Goal: Information Seeking & Learning: Understand process/instructions

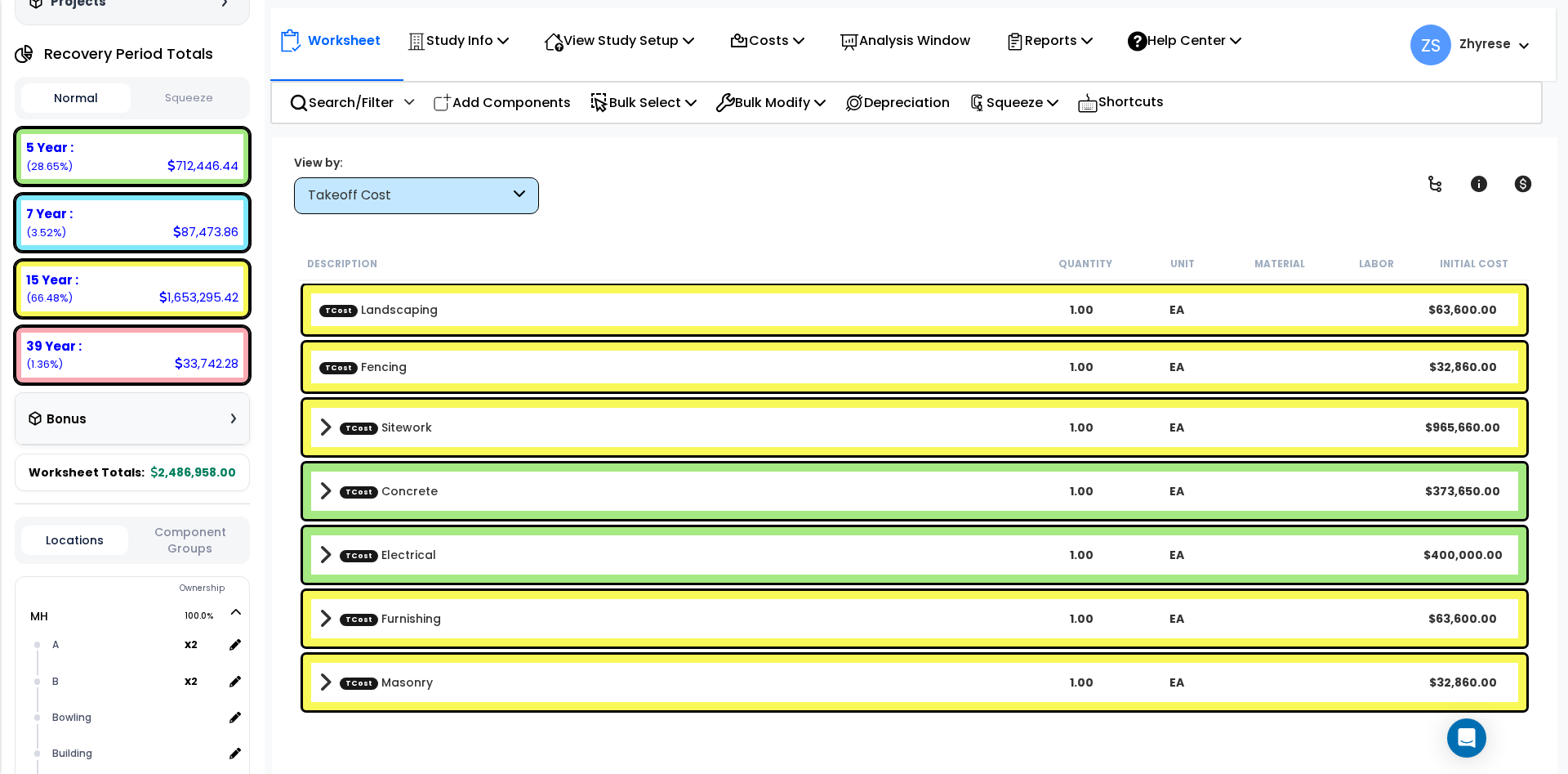
scroll to position [196, 0]
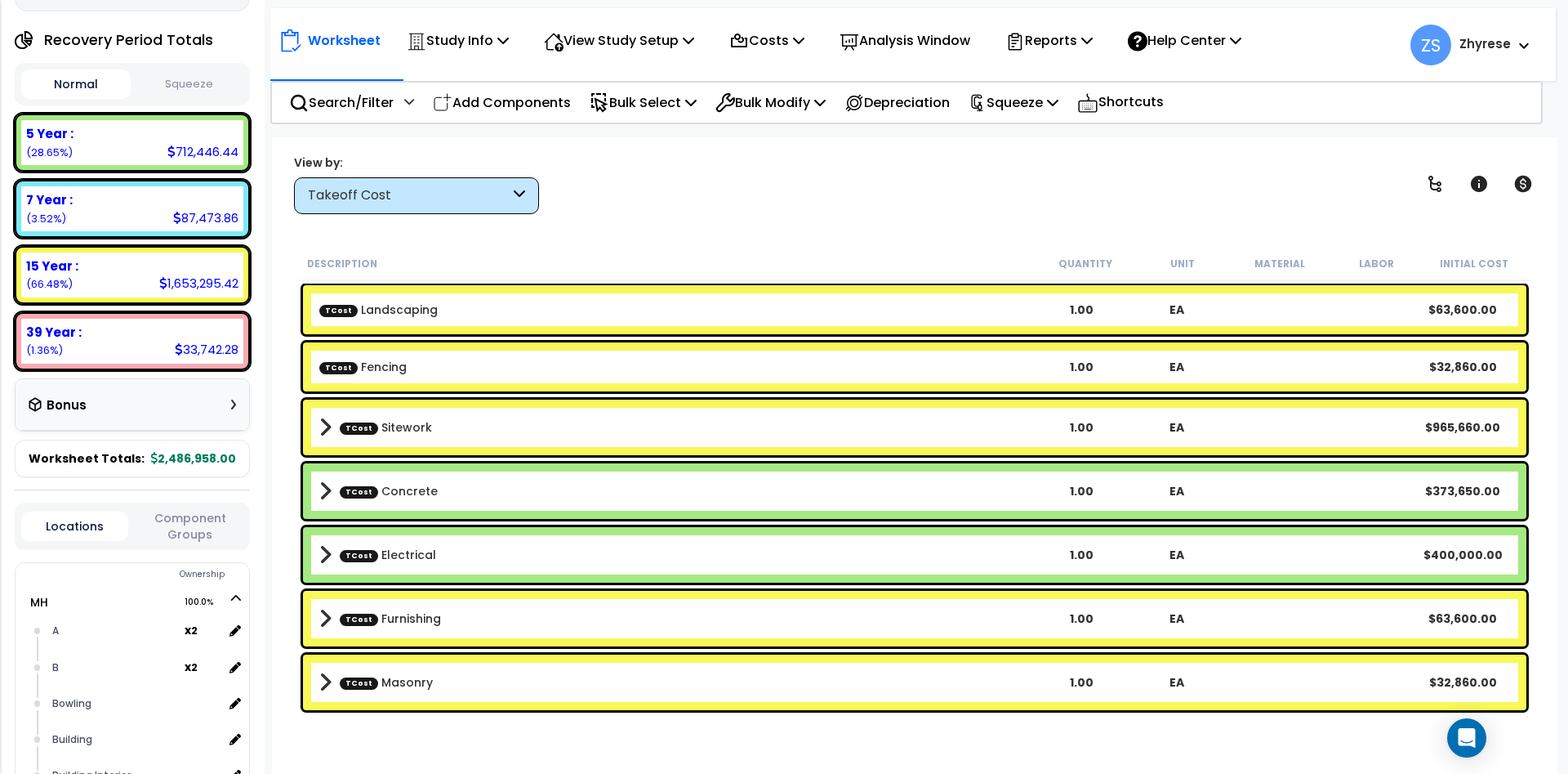
click at [491, 422] on b "TCost Sitework" at bounding box center [677, 427] width 715 height 23
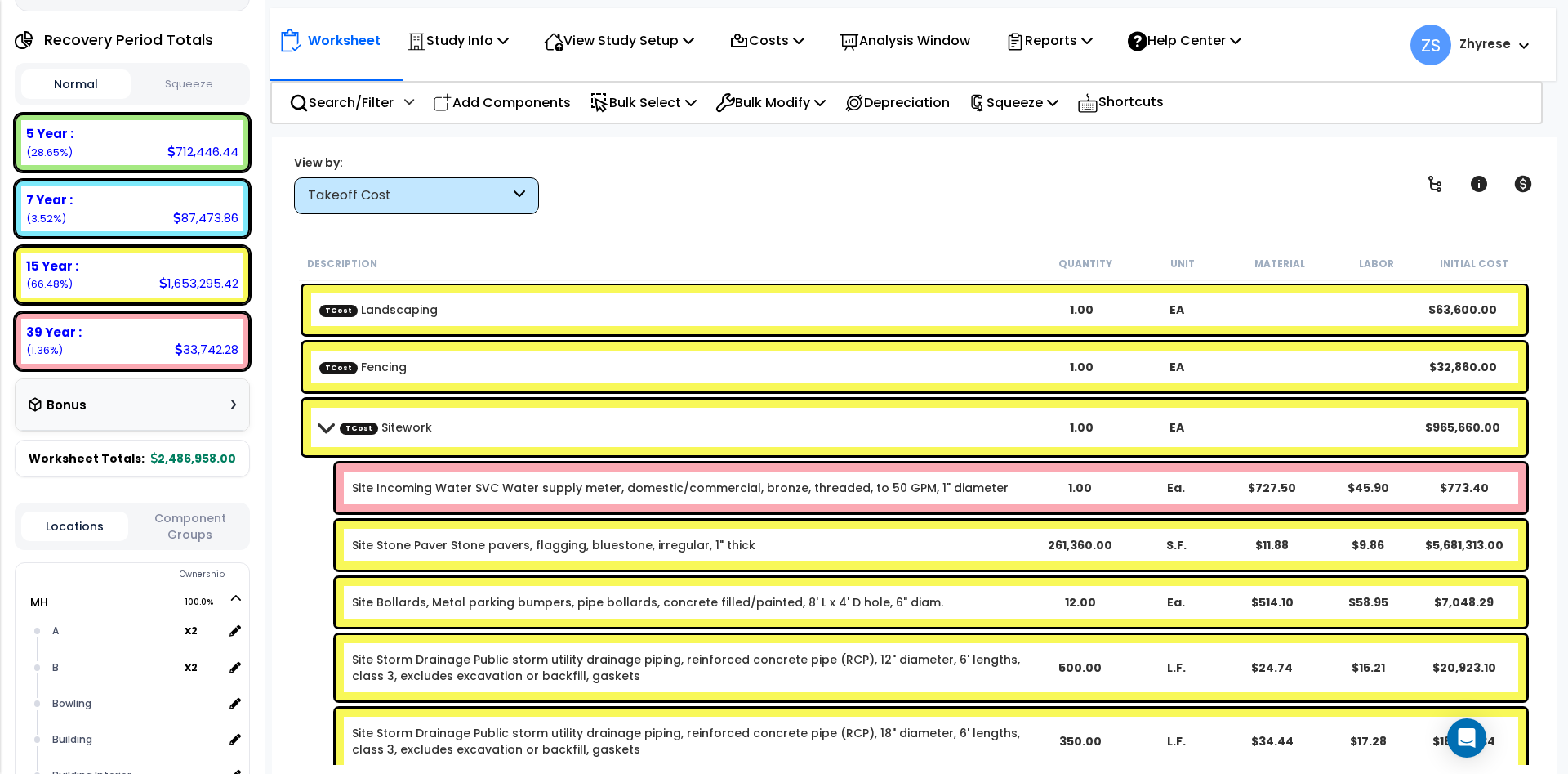
click at [442, 212] on div "Takeoff Cost" at bounding box center [417, 195] width 245 height 36
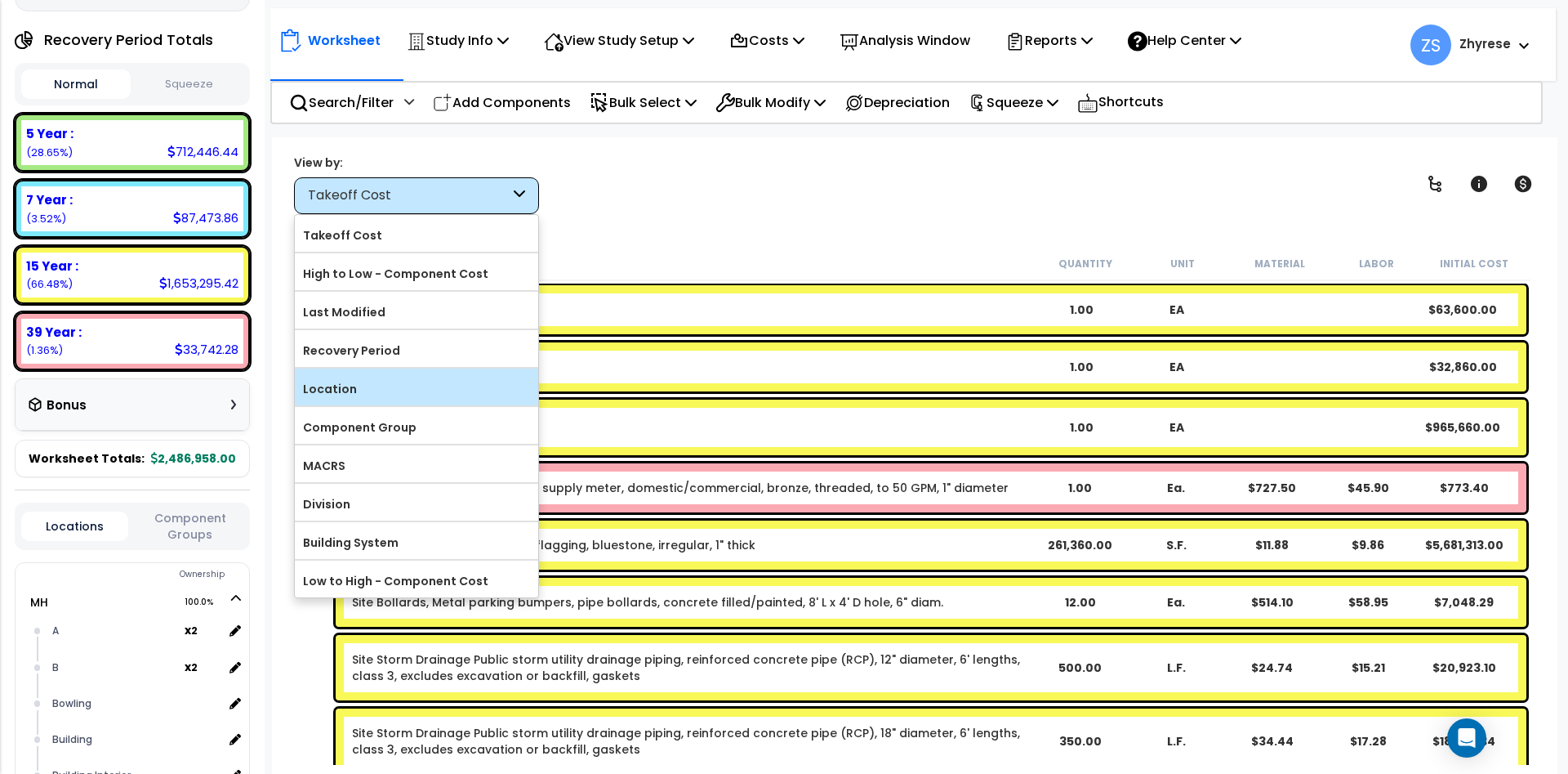
click at [415, 398] on label "Location" at bounding box center [417, 388] width 243 height 25
click at [0, 0] on input "Location" at bounding box center [0, 0] width 0 height 0
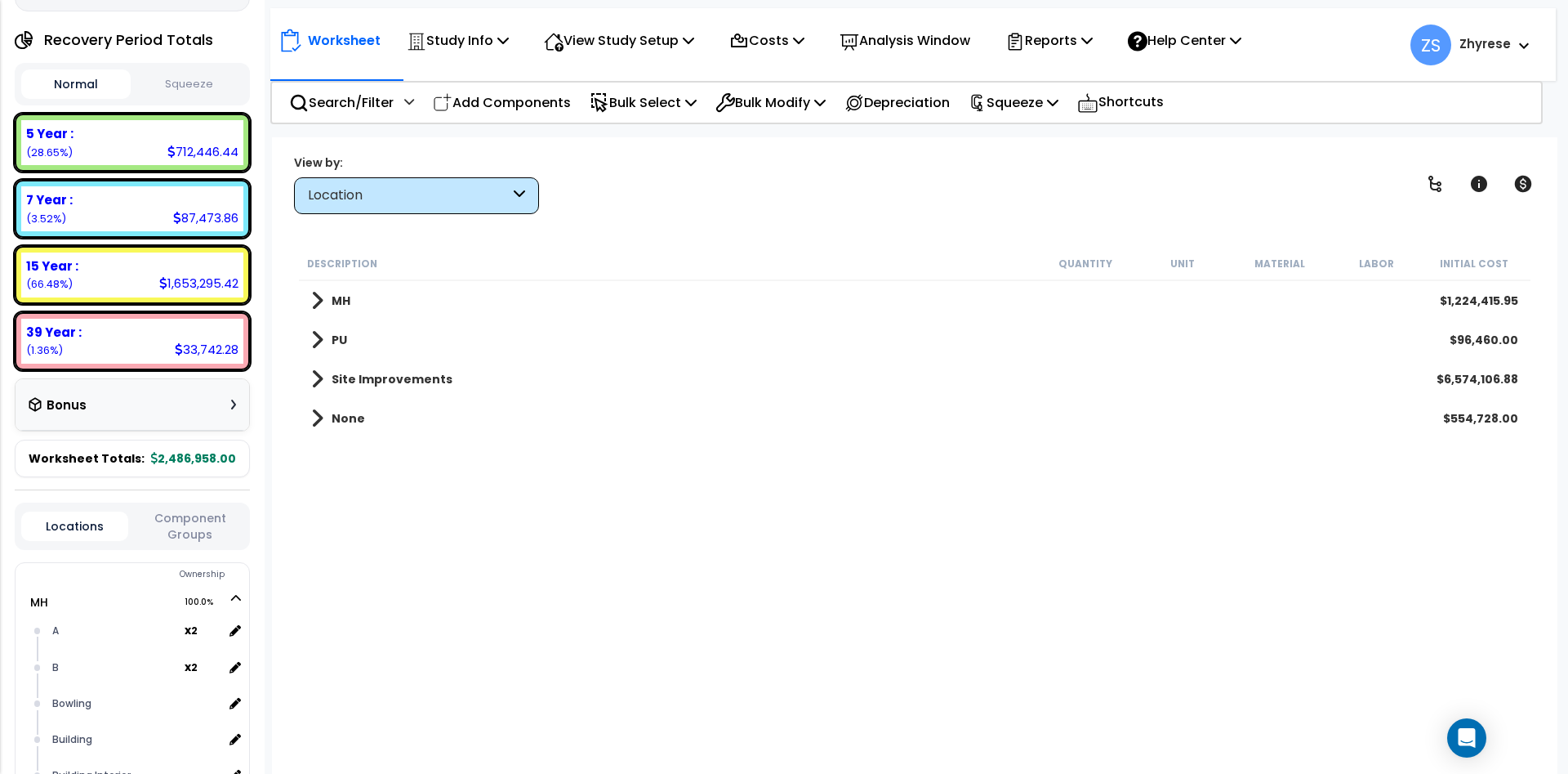
scroll to position [0, 0]
click at [1199, 47] on p "Help Center" at bounding box center [1185, 40] width 114 height 22
click at [1188, 152] on link "Tours" at bounding box center [1200, 154] width 162 height 36
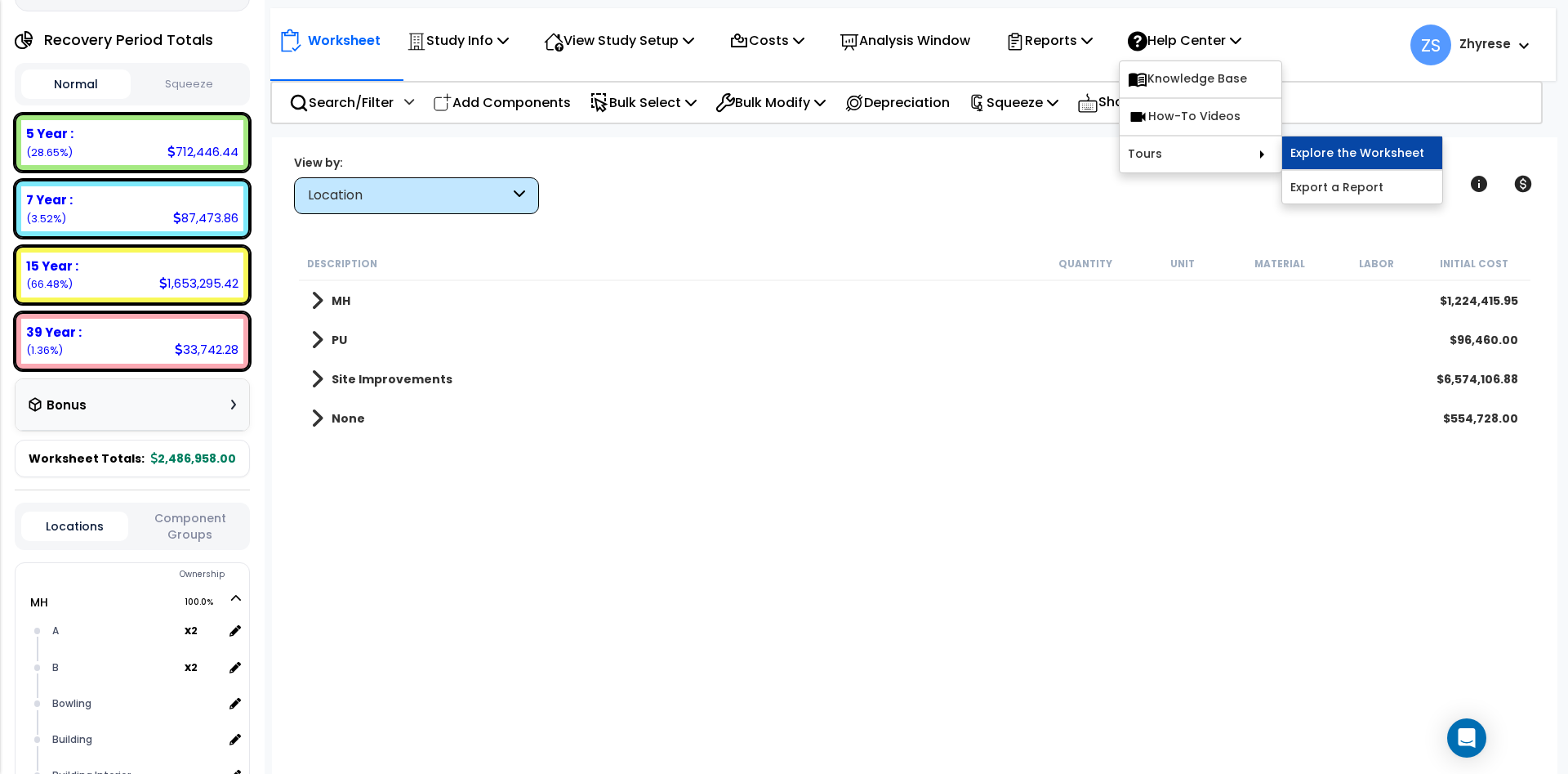
click at [1342, 152] on link "Explore the Worksheet" at bounding box center [1362, 152] width 160 height 32
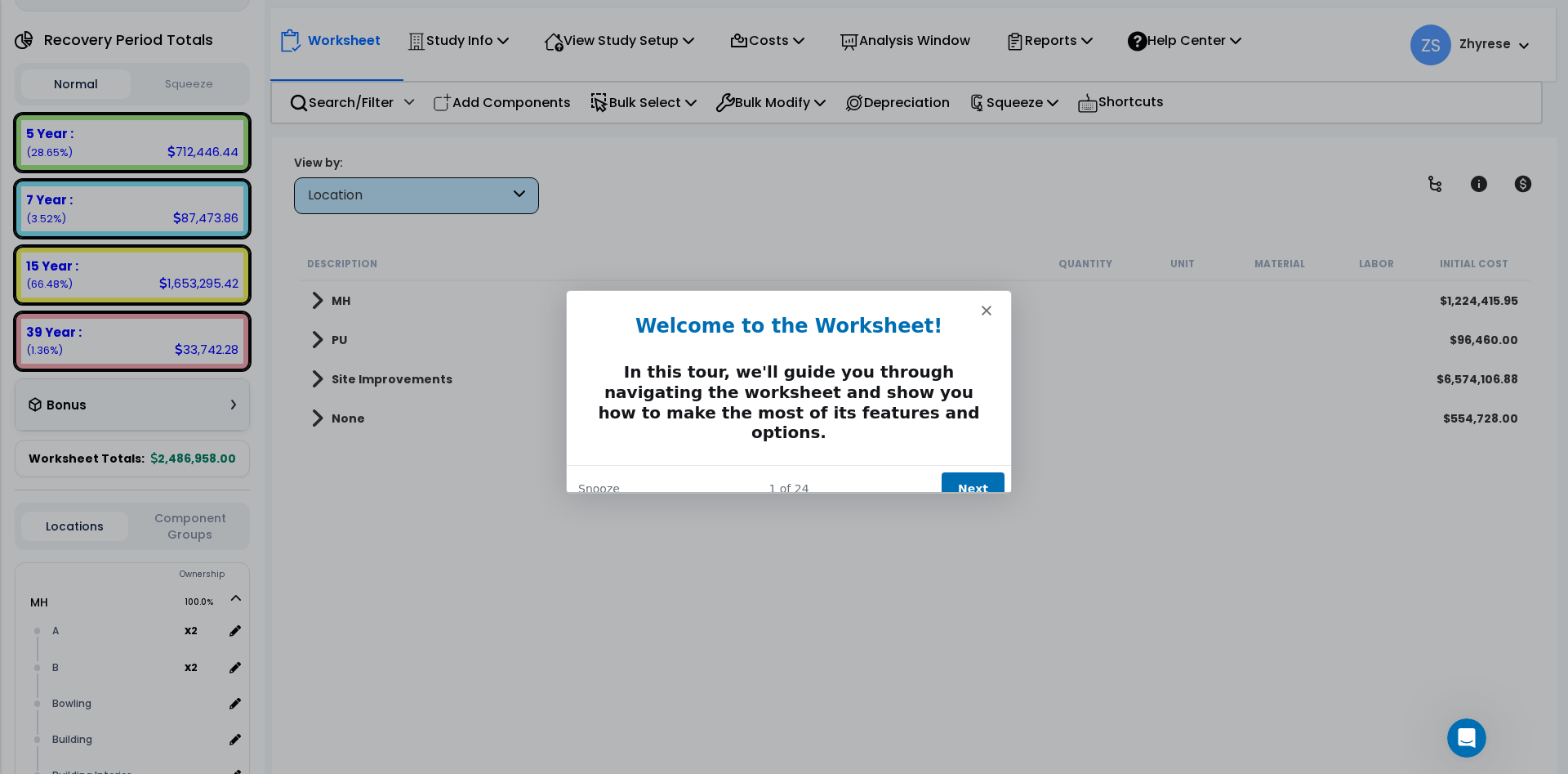
click at [974, 472] on button "Next" at bounding box center [972, 489] width 63 height 33
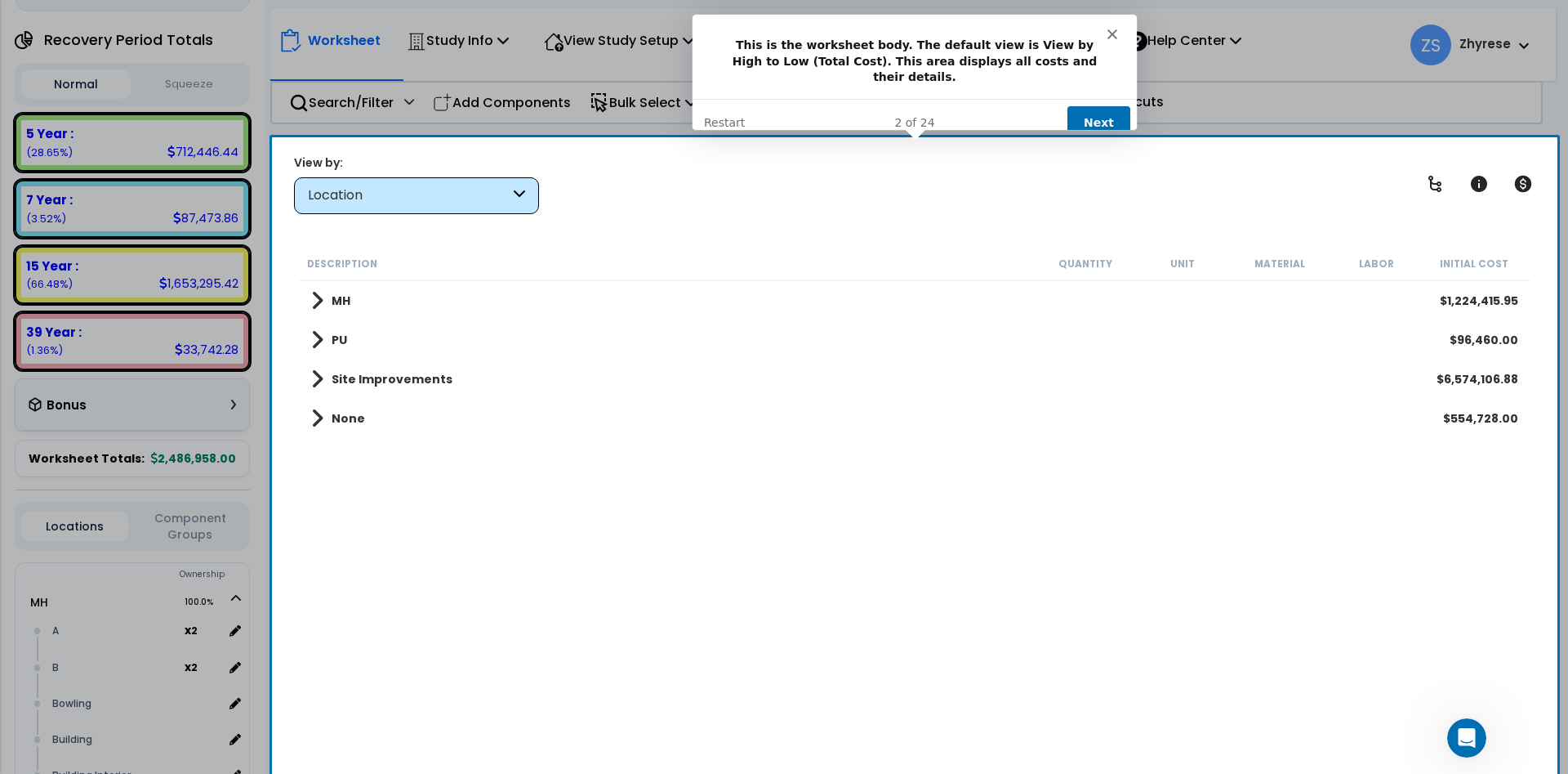
click at [1110, 113] on button "Next" at bounding box center [1098, 122] width 63 height 33
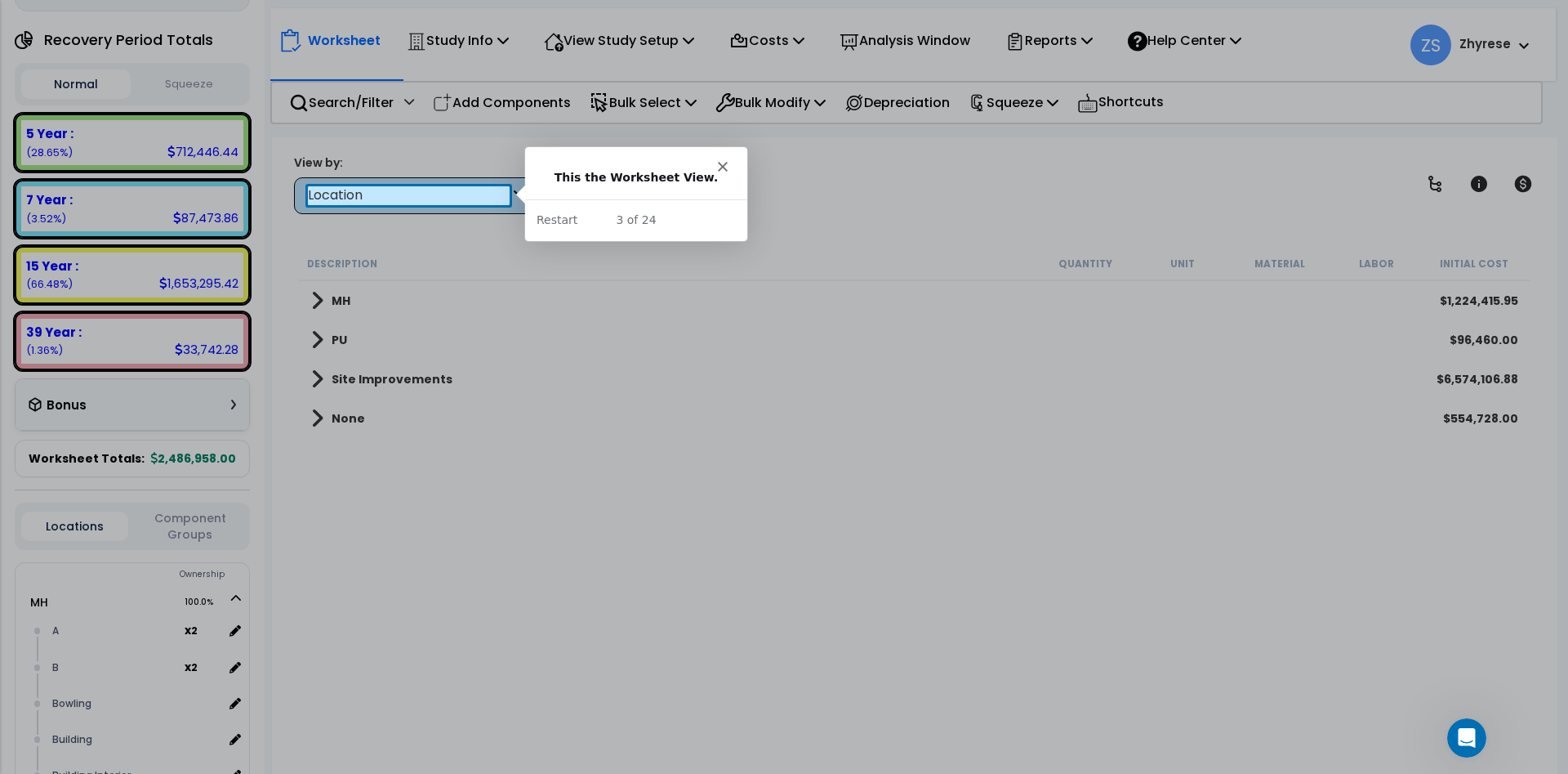
click at [437, 191] on div "Location" at bounding box center [409, 195] width 202 height 19
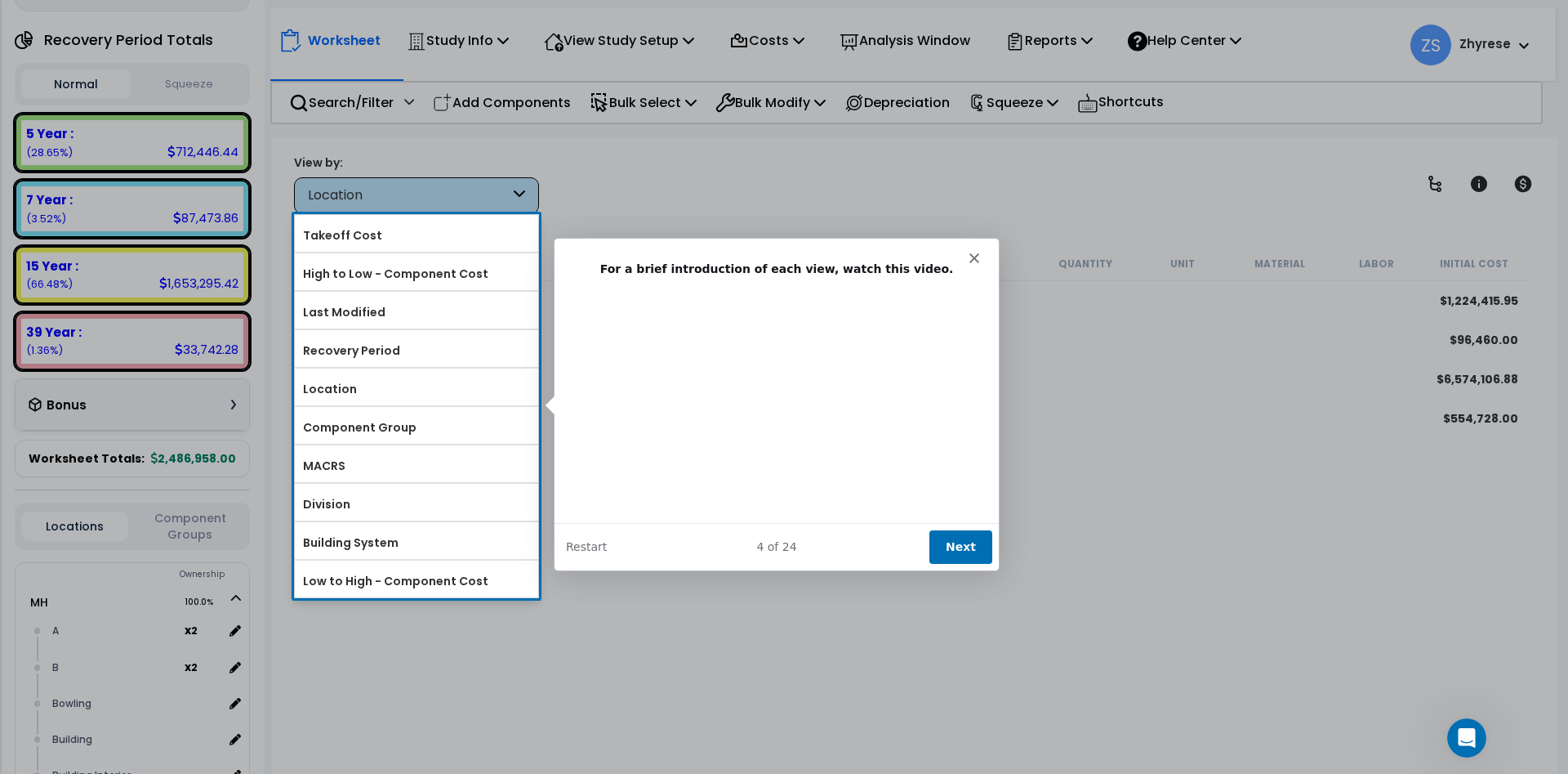
click at [961, 546] on button "Next" at bounding box center [960, 545] width 63 height 33
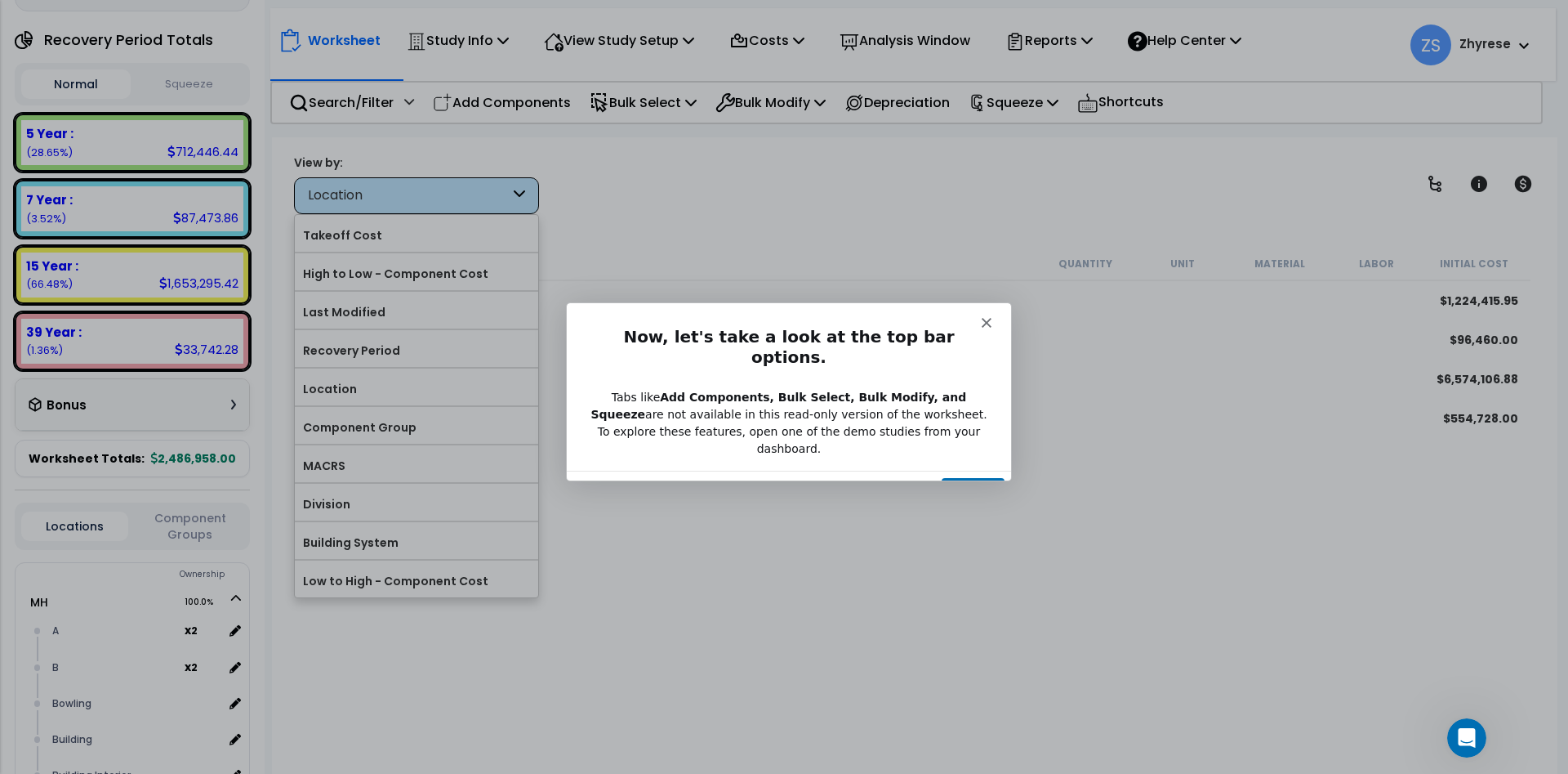
click at [963, 477] on button "Next" at bounding box center [972, 493] width 63 height 33
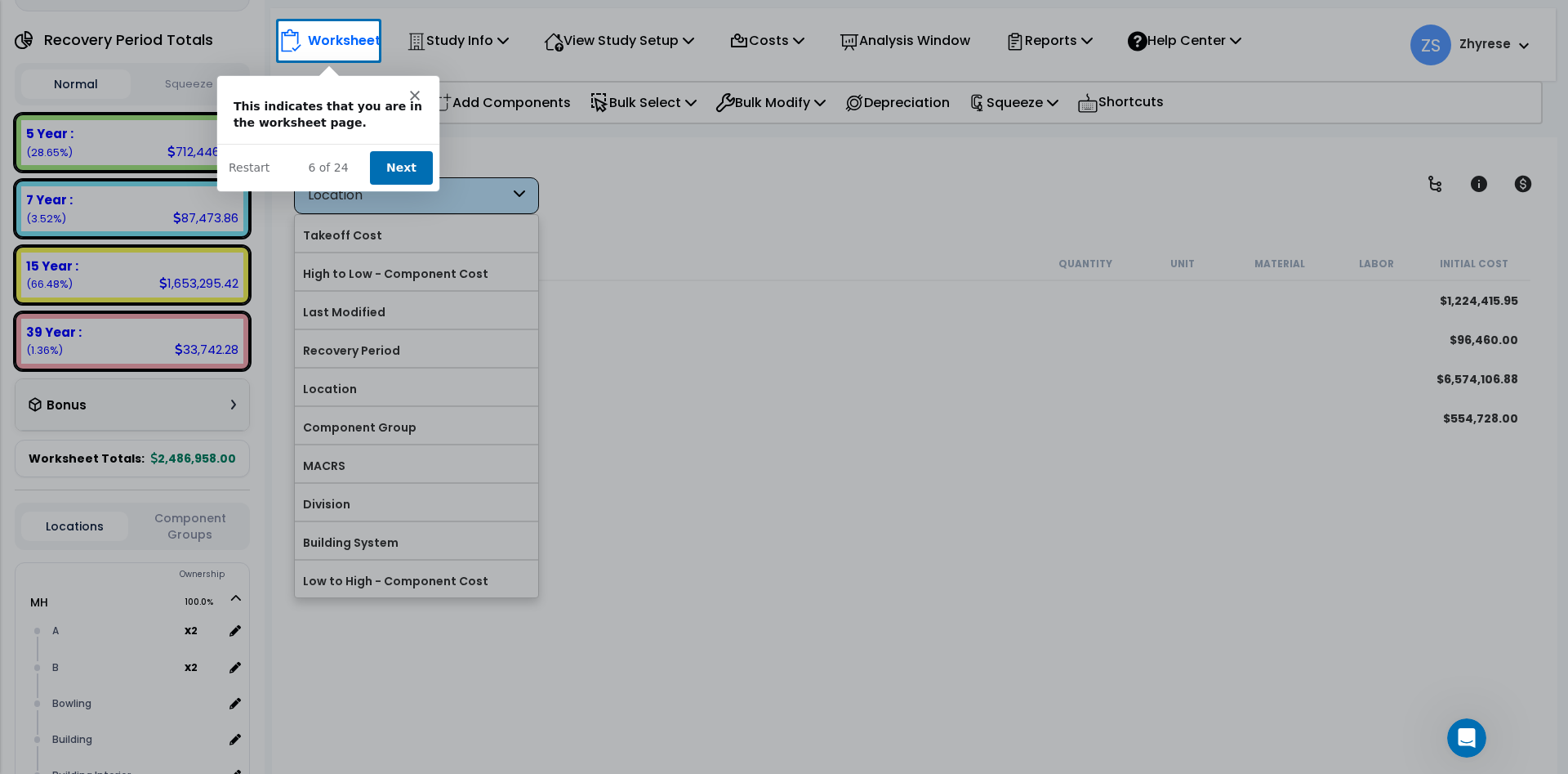
click at [407, 162] on button "Next" at bounding box center [400, 166] width 63 height 33
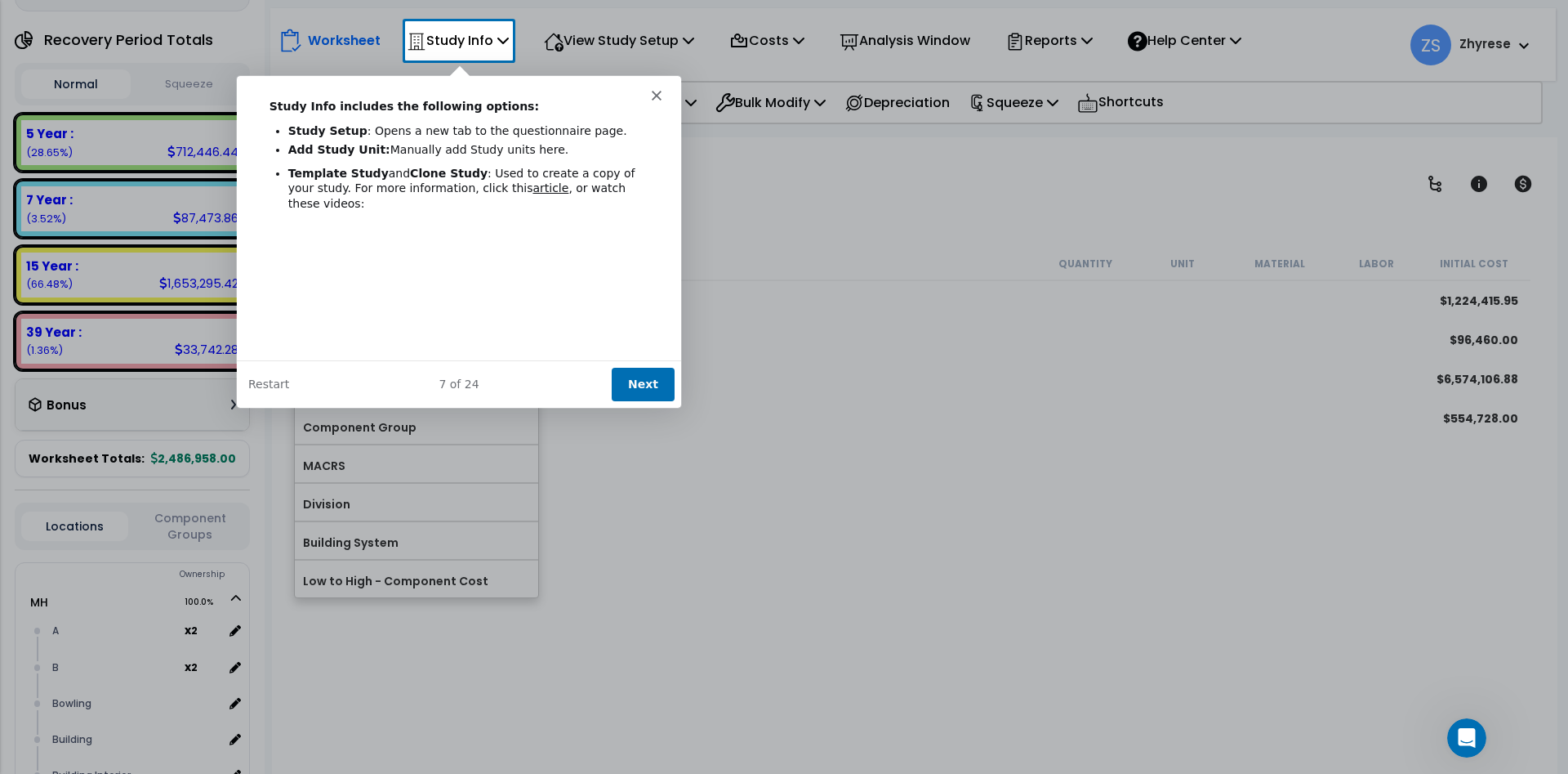
click at [654, 386] on button "Next" at bounding box center [642, 383] width 63 height 33
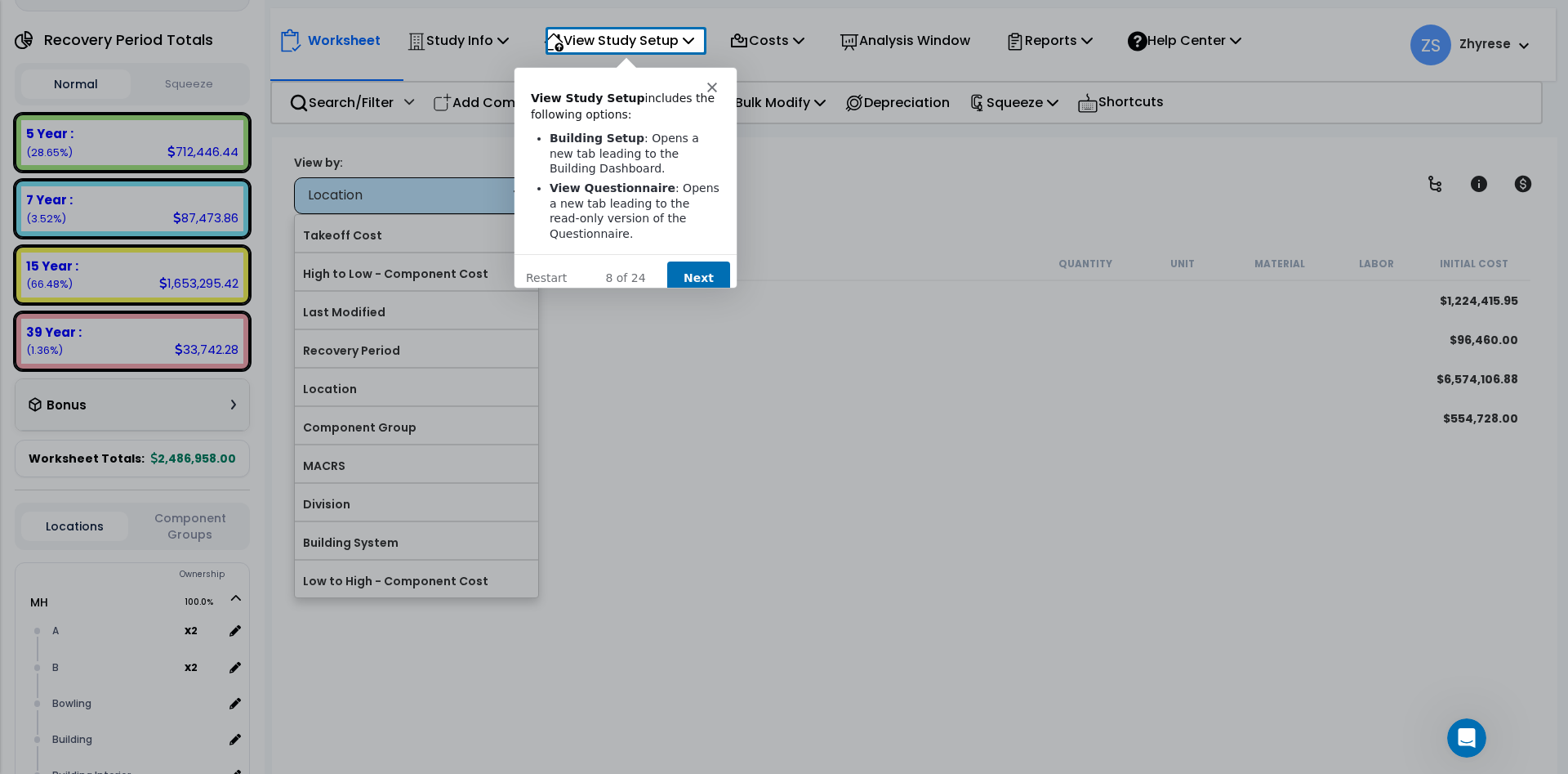
click at [684, 262] on button "Next" at bounding box center [698, 277] width 63 height 33
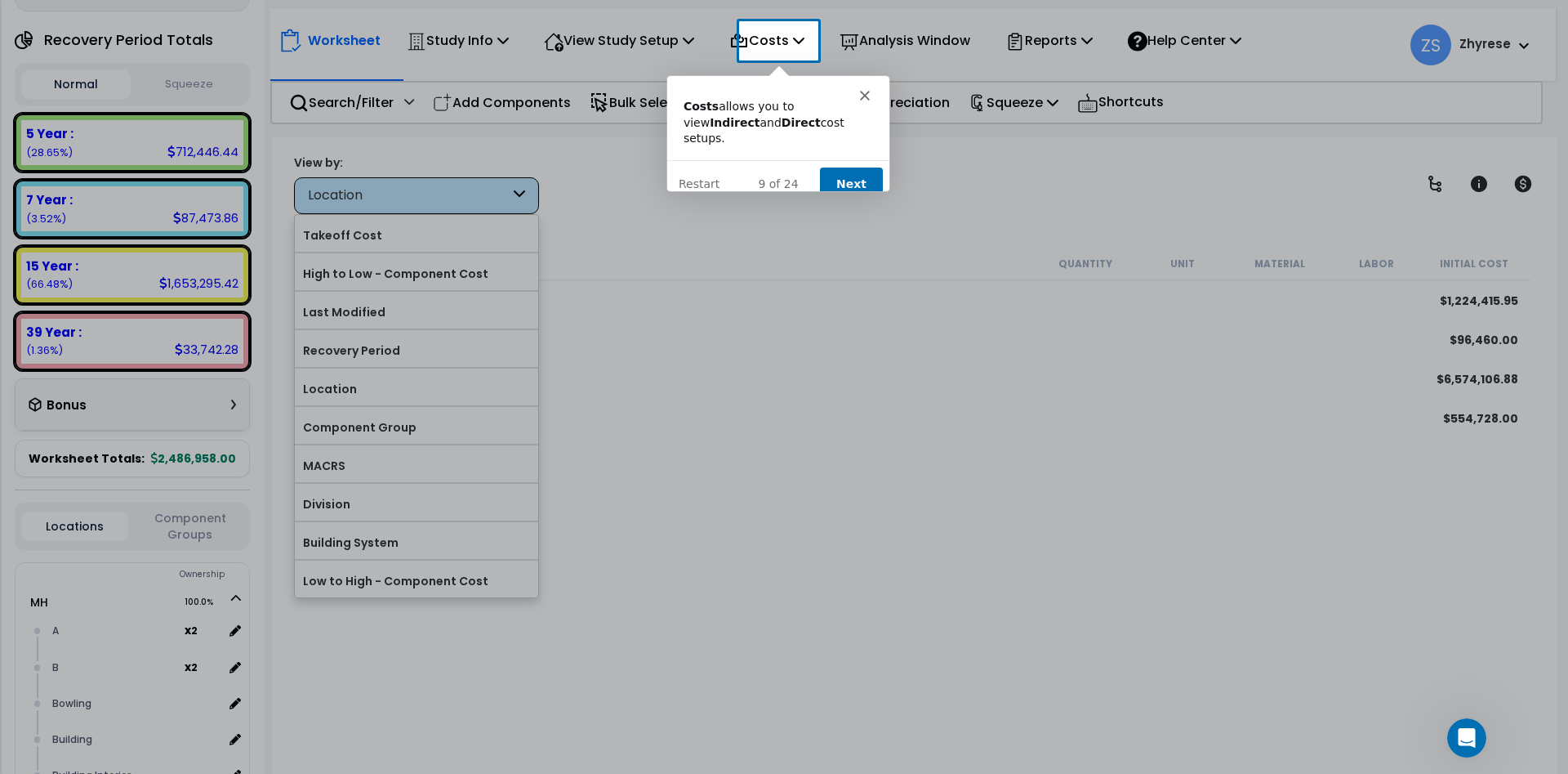
click at [835, 166] on button "Next" at bounding box center [850, 182] width 63 height 33
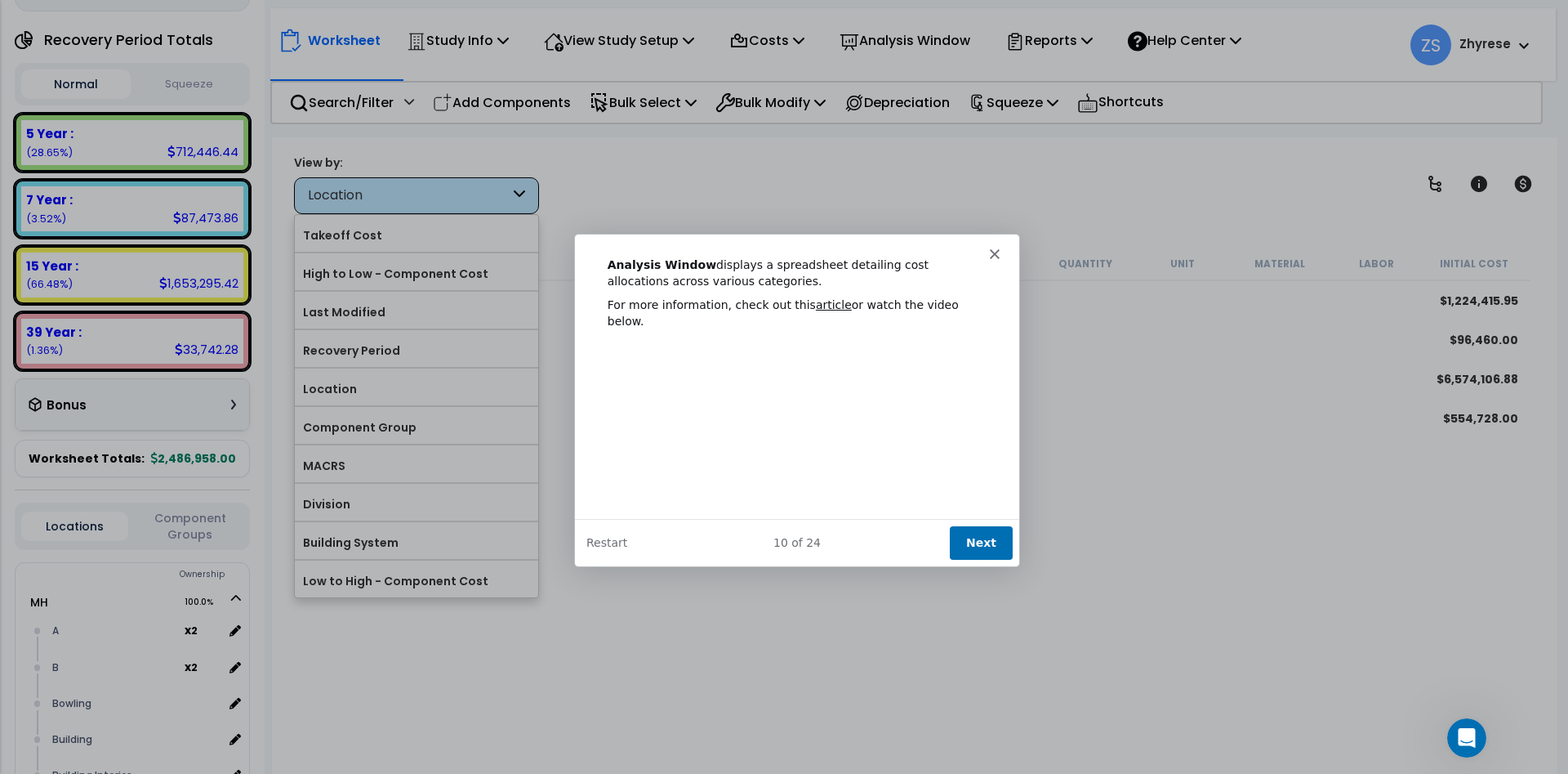
click at [974, 554] on button "Next" at bounding box center [981, 542] width 63 height 33
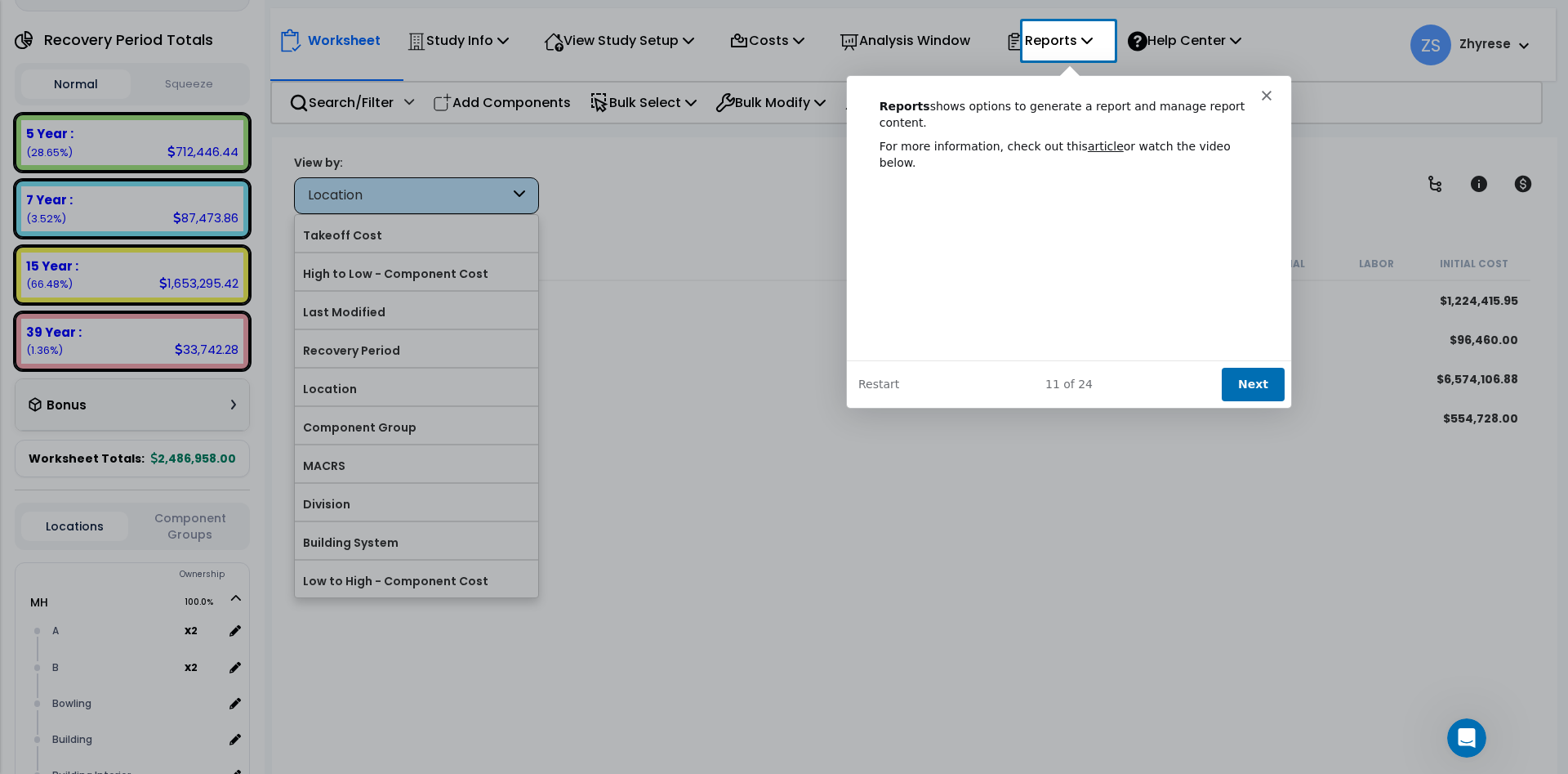
click at [1259, 380] on button "Next" at bounding box center [1251, 383] width 63 height 33
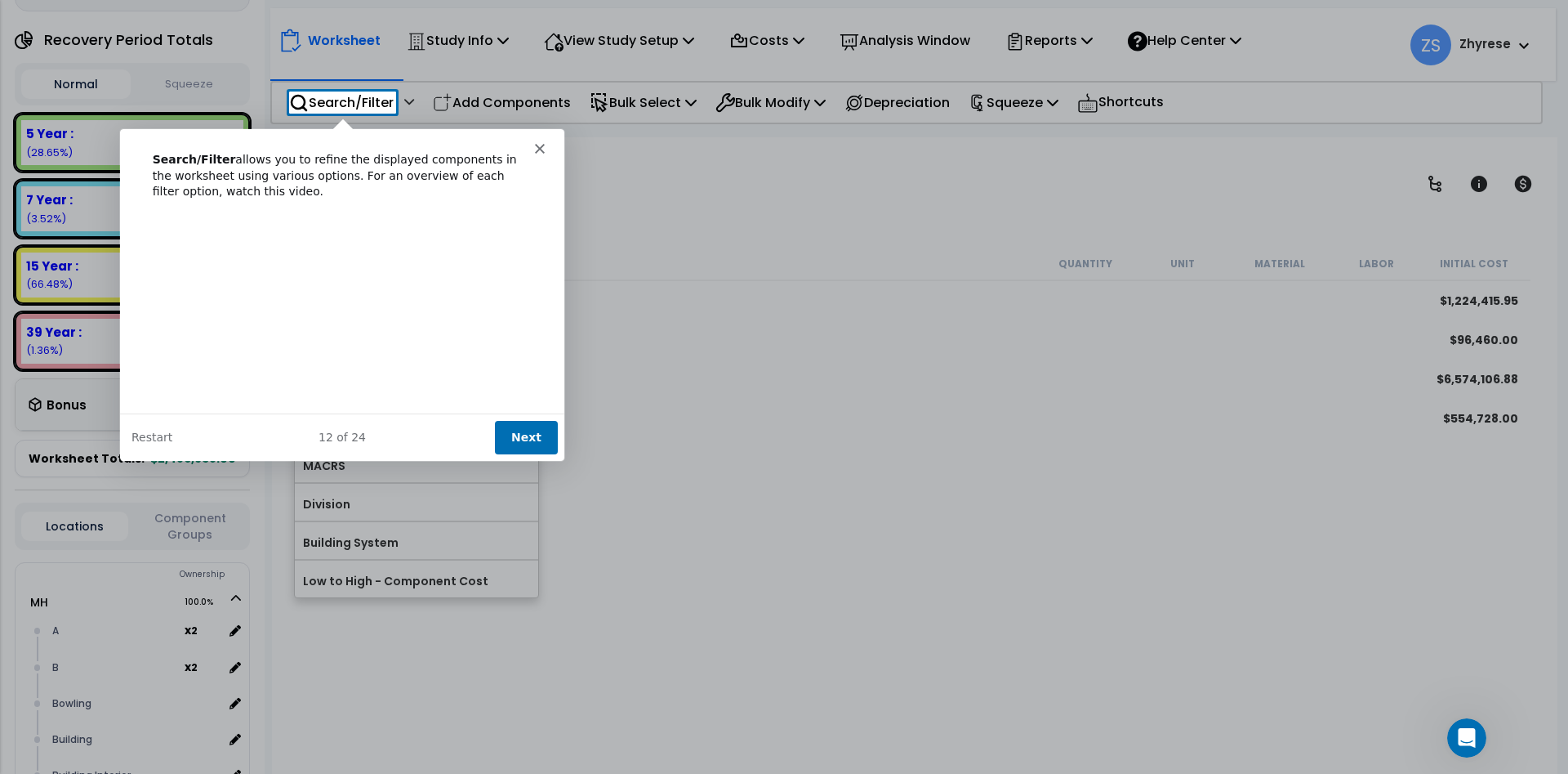
click at [531, 431] on button "Next" at bounding box center [526, 436] width 63 height 33
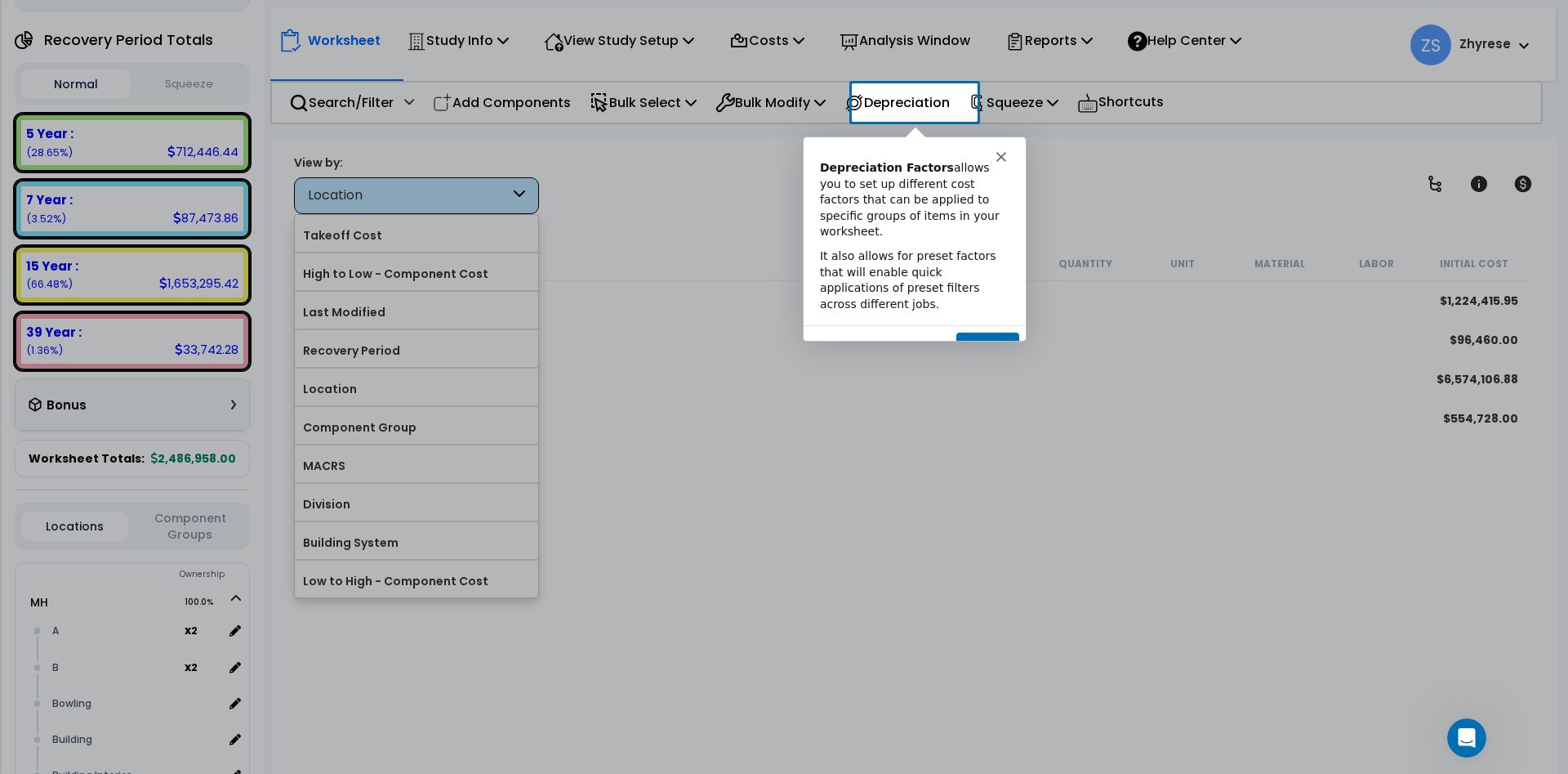
click at [1001, 331] on button "Next" at bounding box center [986, 347] width 63 height 33
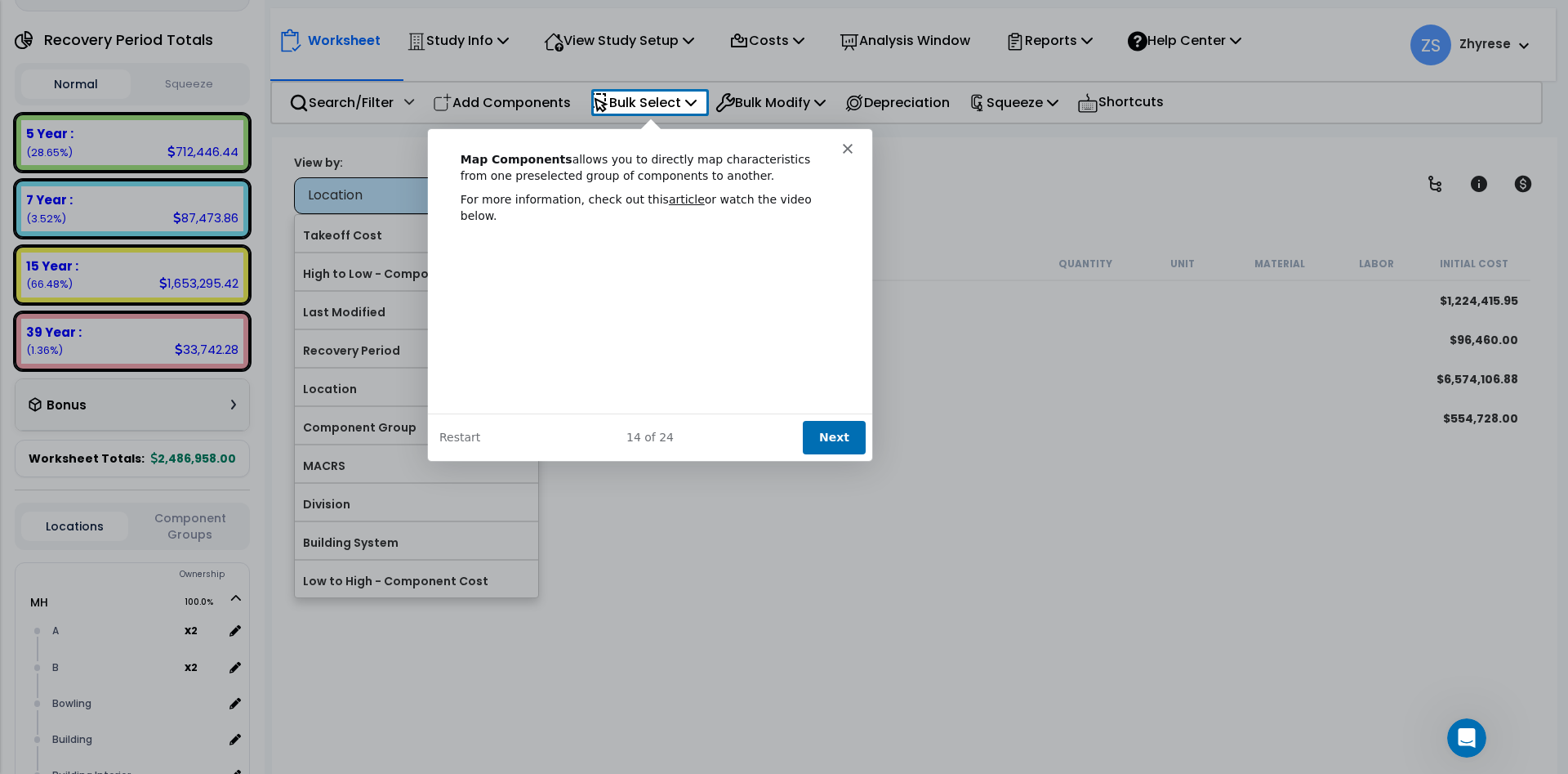
click at [697, 104] on div "Product tour overlay" at bounding box center [784, 387] width 1568 height 774
click at [702, 102] on div "Product tour overlay" at bounding box center [784, 387] width 1568 height 774
click at [849, 147] on icon "Close" at bounding box center [847, 147] width 10 height 10
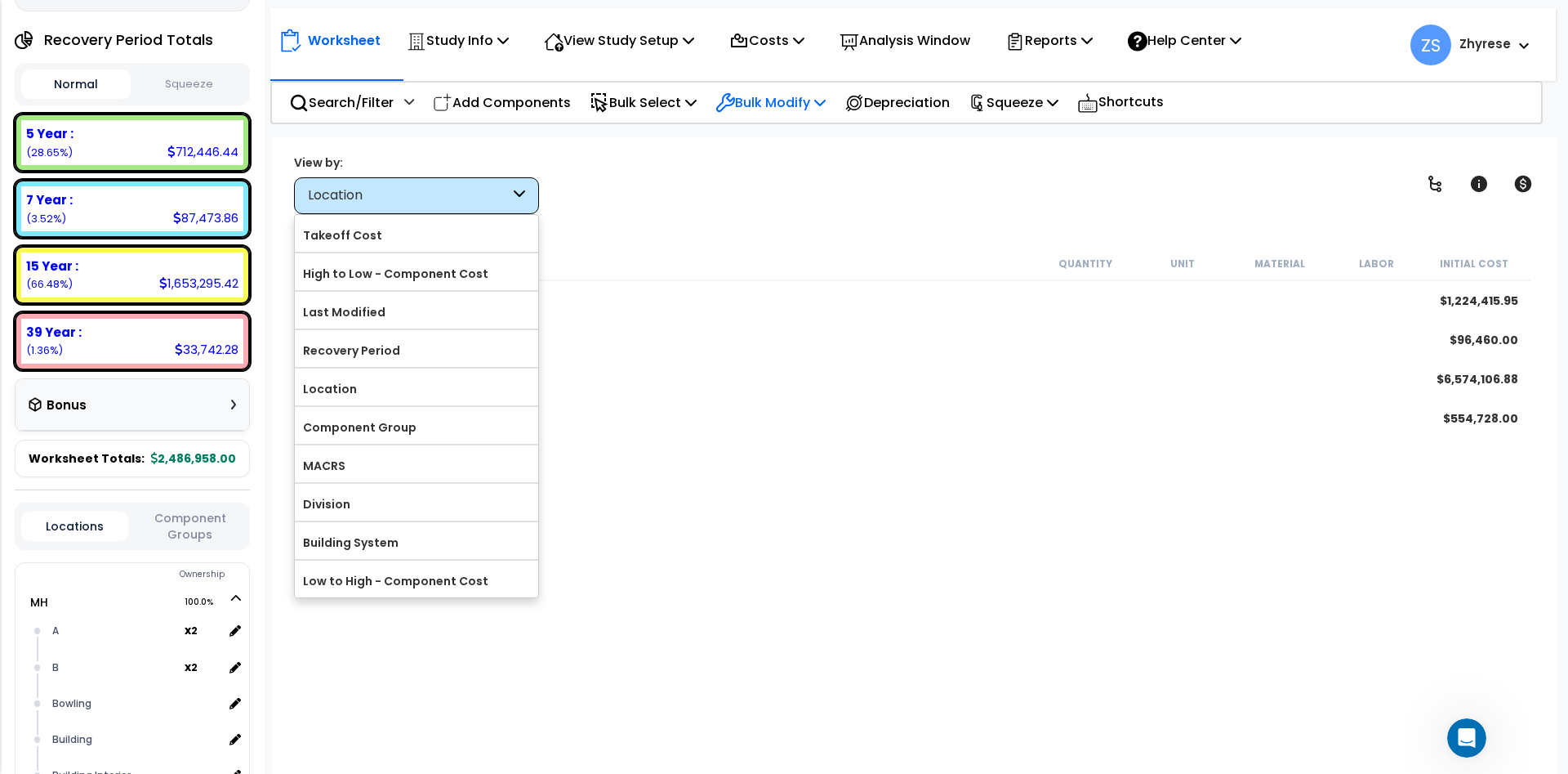
click at [825, 109] on p "Bulk Modify" at bounding box center [771, 102] width 110 height 22
